Goal: Register for event/course

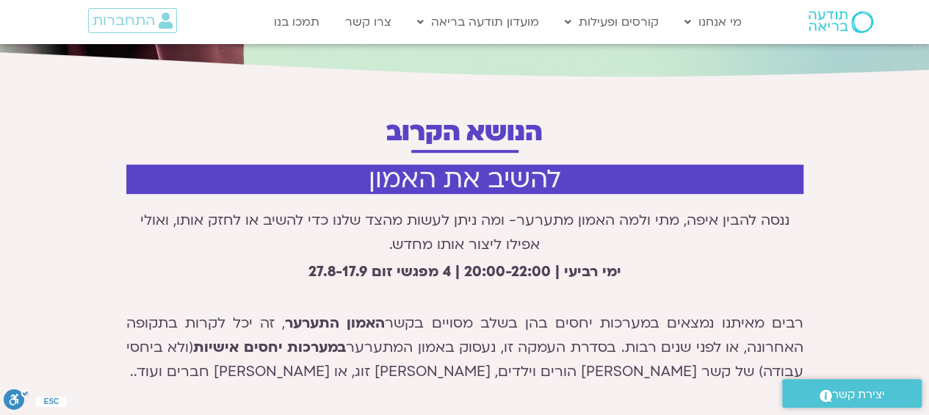
scroll to position [376, 0]
click at [646, 16] on link "קורסים ופעילות" at bounding box center [611, 22] width 109 height 28
click at [684, 84] on link "קורסים" at bounding box center [638, 87] width 162 height 34
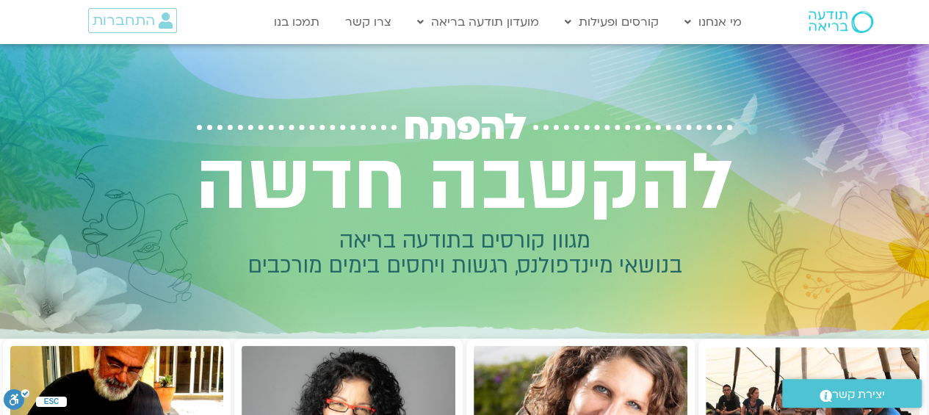
click at [686, 52] on link "קורסים פתוחים ללא עלות" at bounding box center [638, 53] width 162 height 34
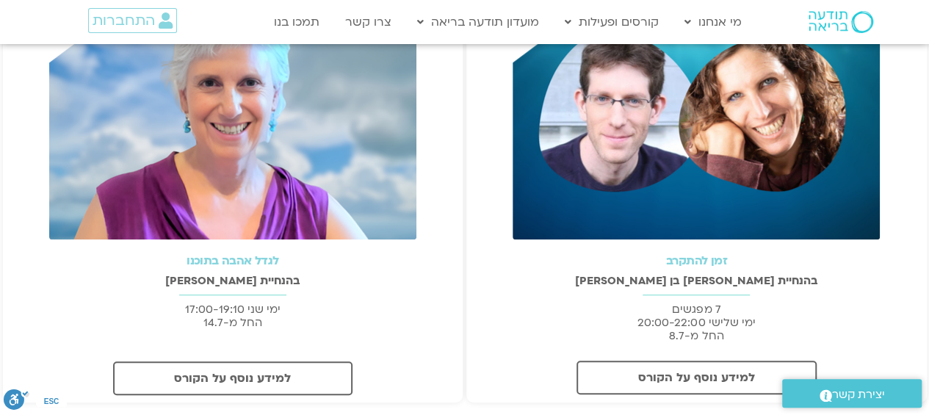
scroll to position [446, 0]
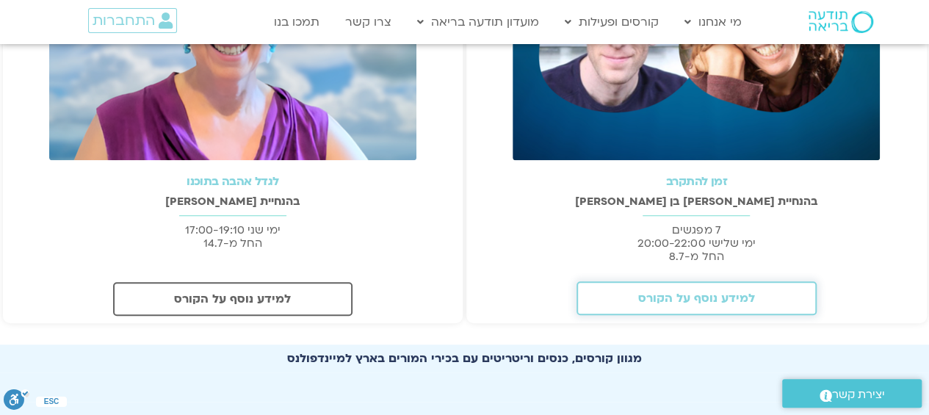
click at [698, 299] on span "למידע נוסף על הקורס" at bounding box center [696, 297] width 117 height 13
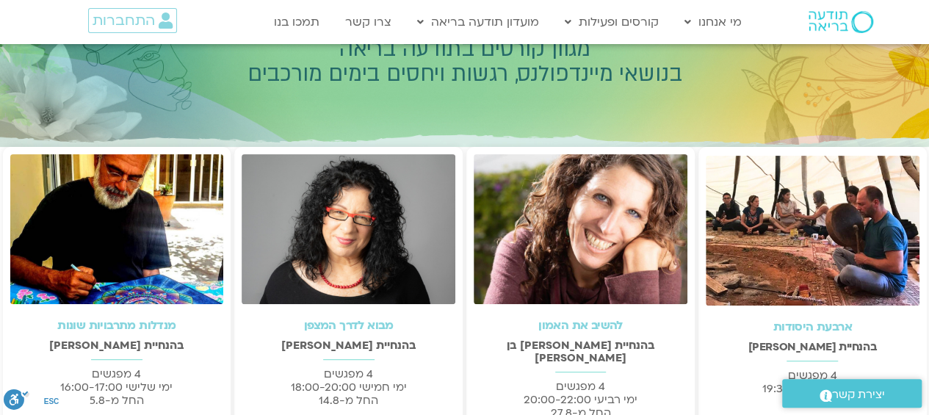
click at [625, 261] on img at bounding box center [581, 229] width 214 height 150
